Goal: Find contact information: Find contact information

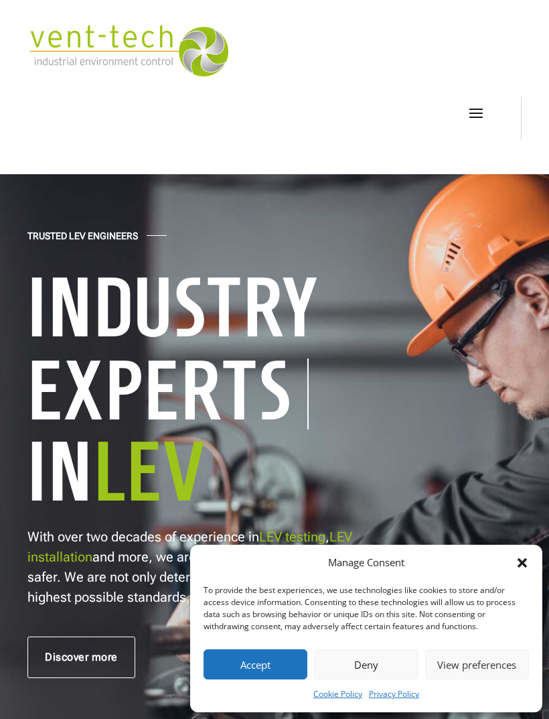
click at [257, 662] on button "Accept" at bounding box center [256, 664] width 104 height 30
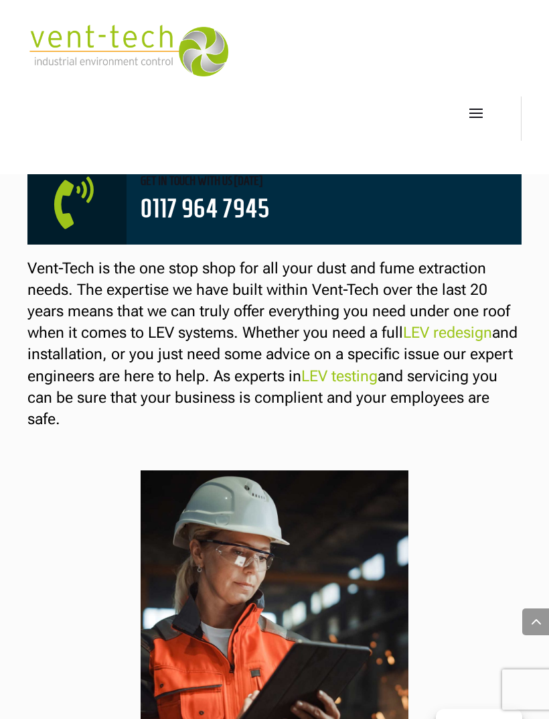
scroll to position [906, 0]
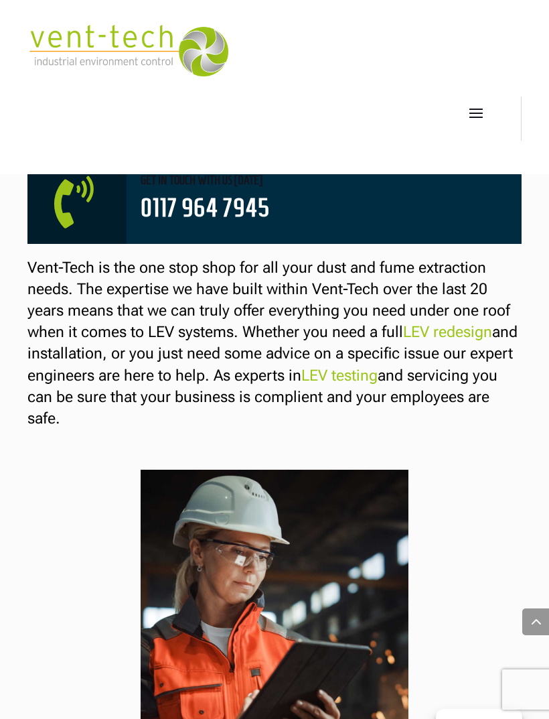
click at [476, 111] on span at bounding box center [476, 112] width 21 height 21
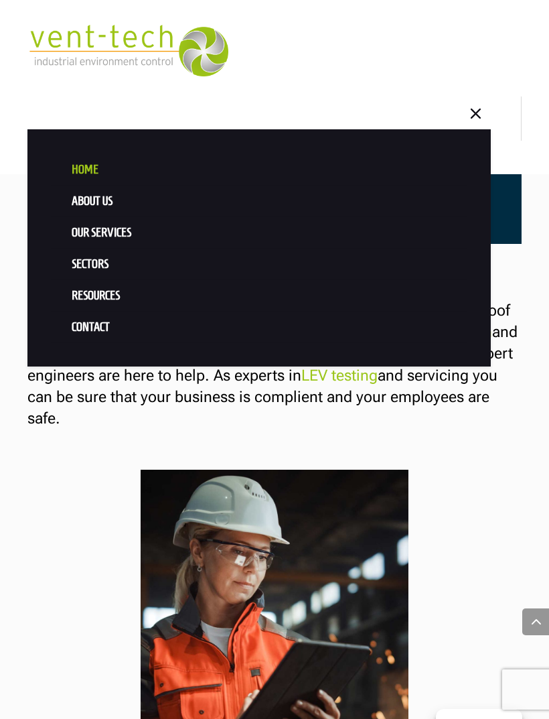
click at [85, 339] on link "Contact" at bounding box center [259, 326] width 417 height 31
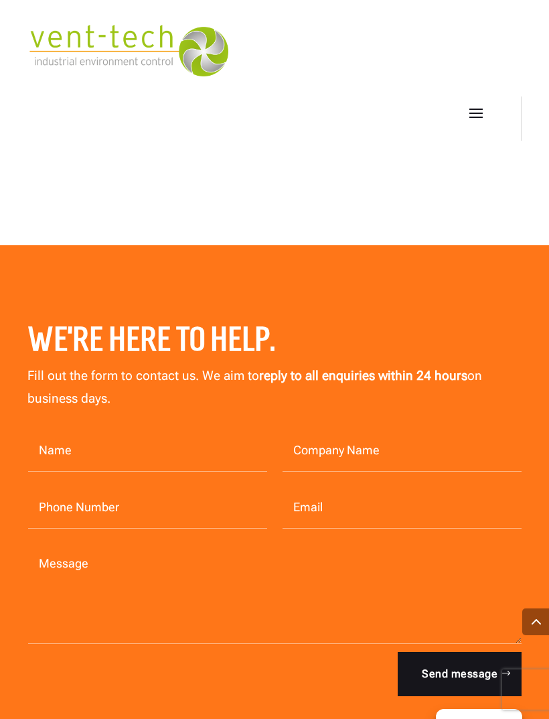
scroll to position [1411, 0]
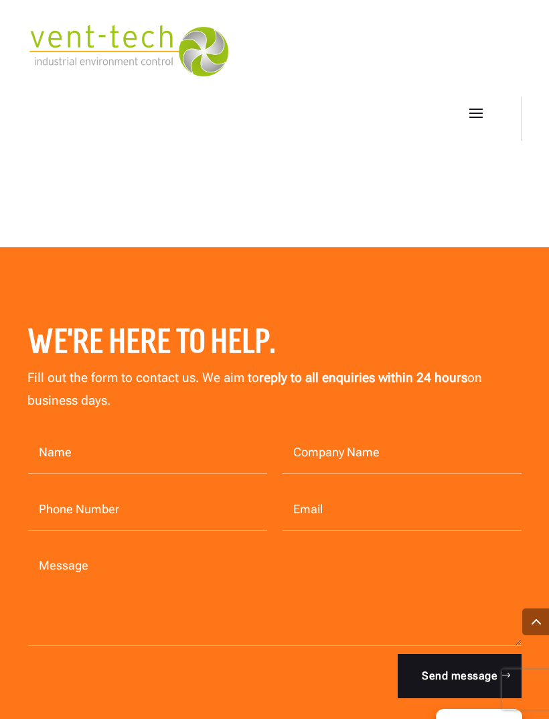
click at [484, 107] on span at bounding box center [476, 112] width 21 height 21
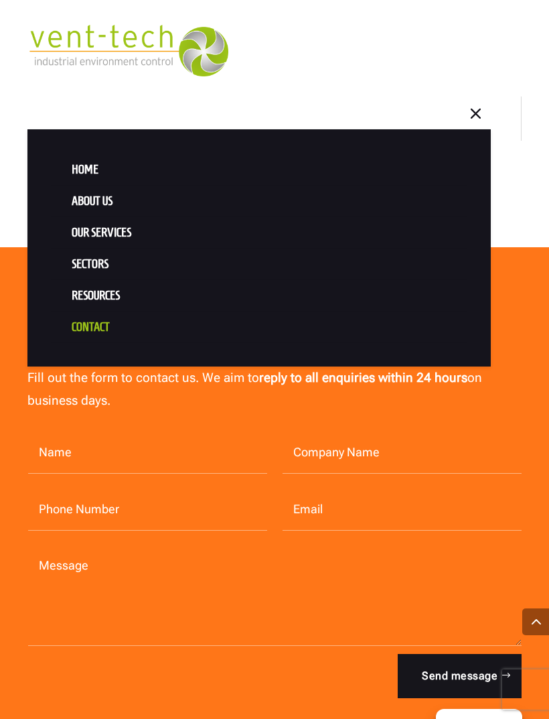
click at [78, 174] on link "Home" at bounding box center [259, 169] width 417 height 31
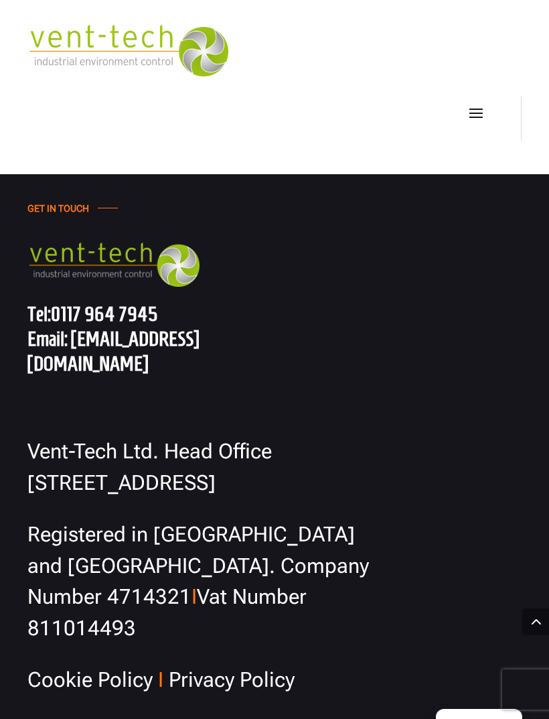
scroll to position [9576, 0]
